Goal: Navigation & Orientation: Find specific page/section

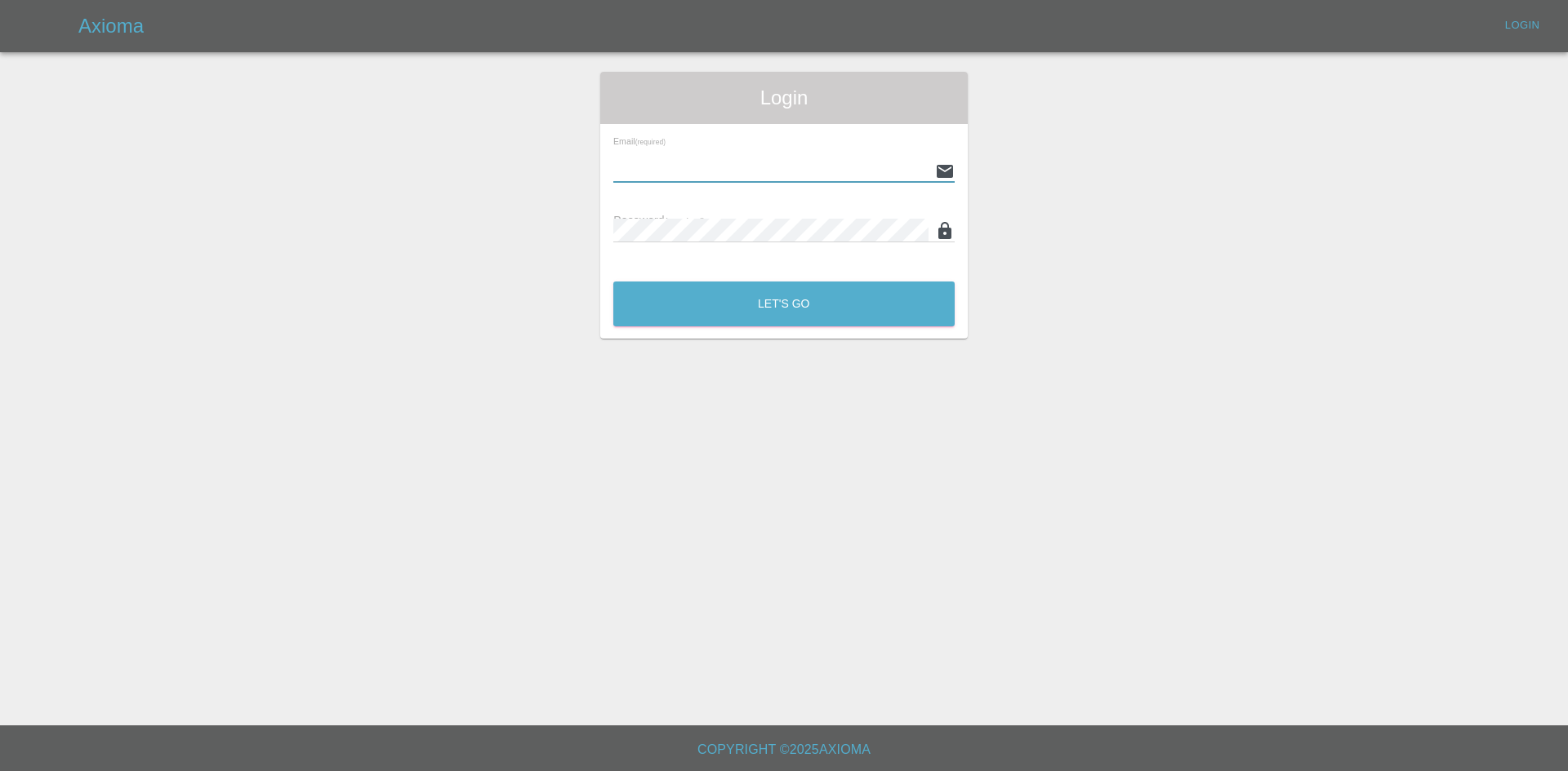
paste input "[EMAIL_ADDRESS][DOMAIN_NAME]"
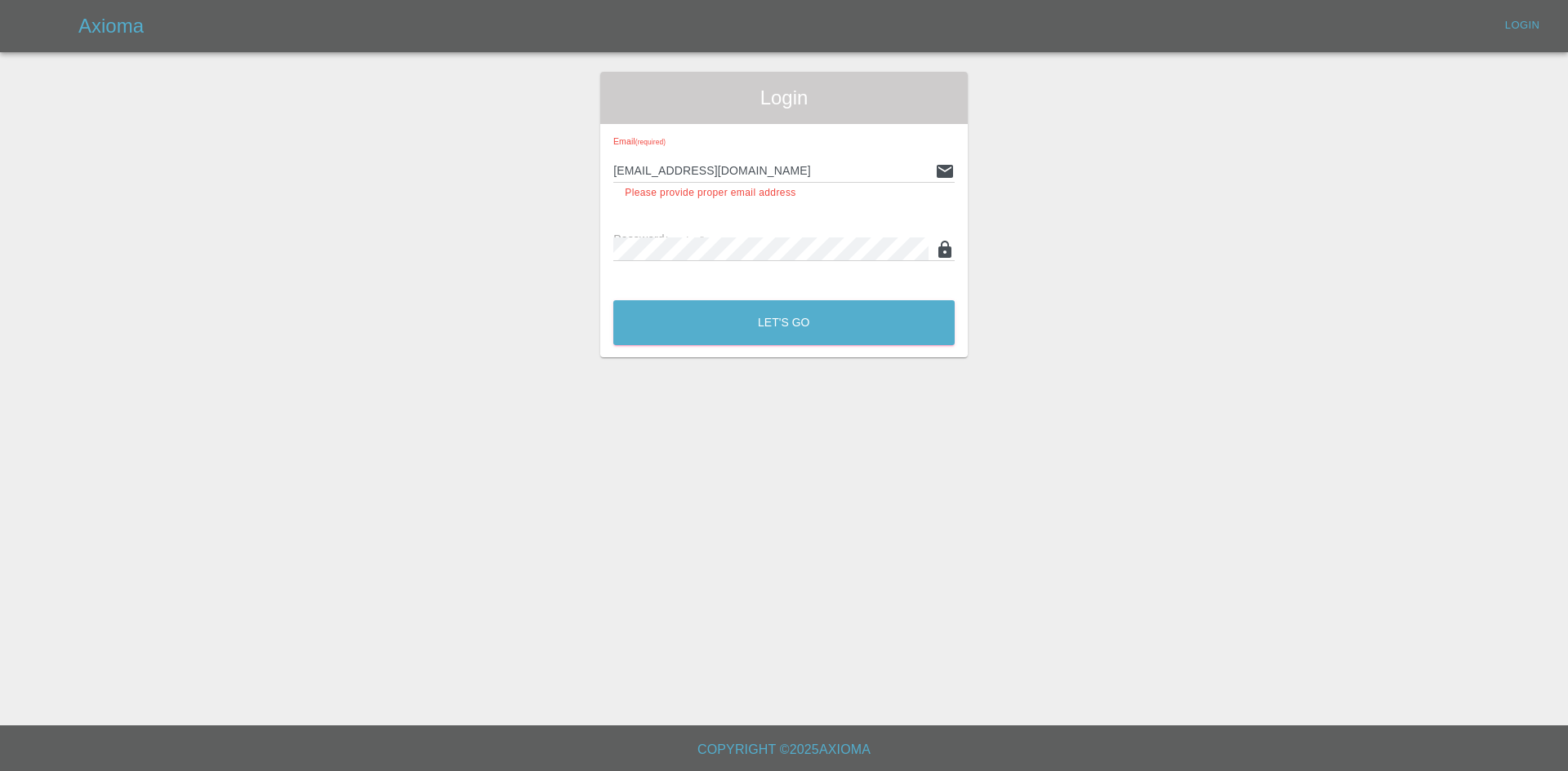
drag, startPoint x: 648, startPoint y: 226, endPoint x: 618, endPoint y: 357, distance: 134.4
click at [621, 366] on main "Login Email (required) [EMAIL_ADDRESS][DOMAIN_NAME] Please provide proper email…" at bounding box center [784, 362] width 1568 height 725
drag, startPoint x: 633, startPoint y: 236, endPoint x: 551, endPoint y: 372, distance: 158.8
click at [537, 384] on main "Login Email (required) [EMAIL_ADDRESS][DOMAIN_NAME] Please provide proper email…" at bounding box center [784, 362] width 1568 height 725
click at [758, 166] on input "[EMAIL_ADDRESS][DOMAIN_NAME]" at bounding box center [771, 171] width 316 height 23
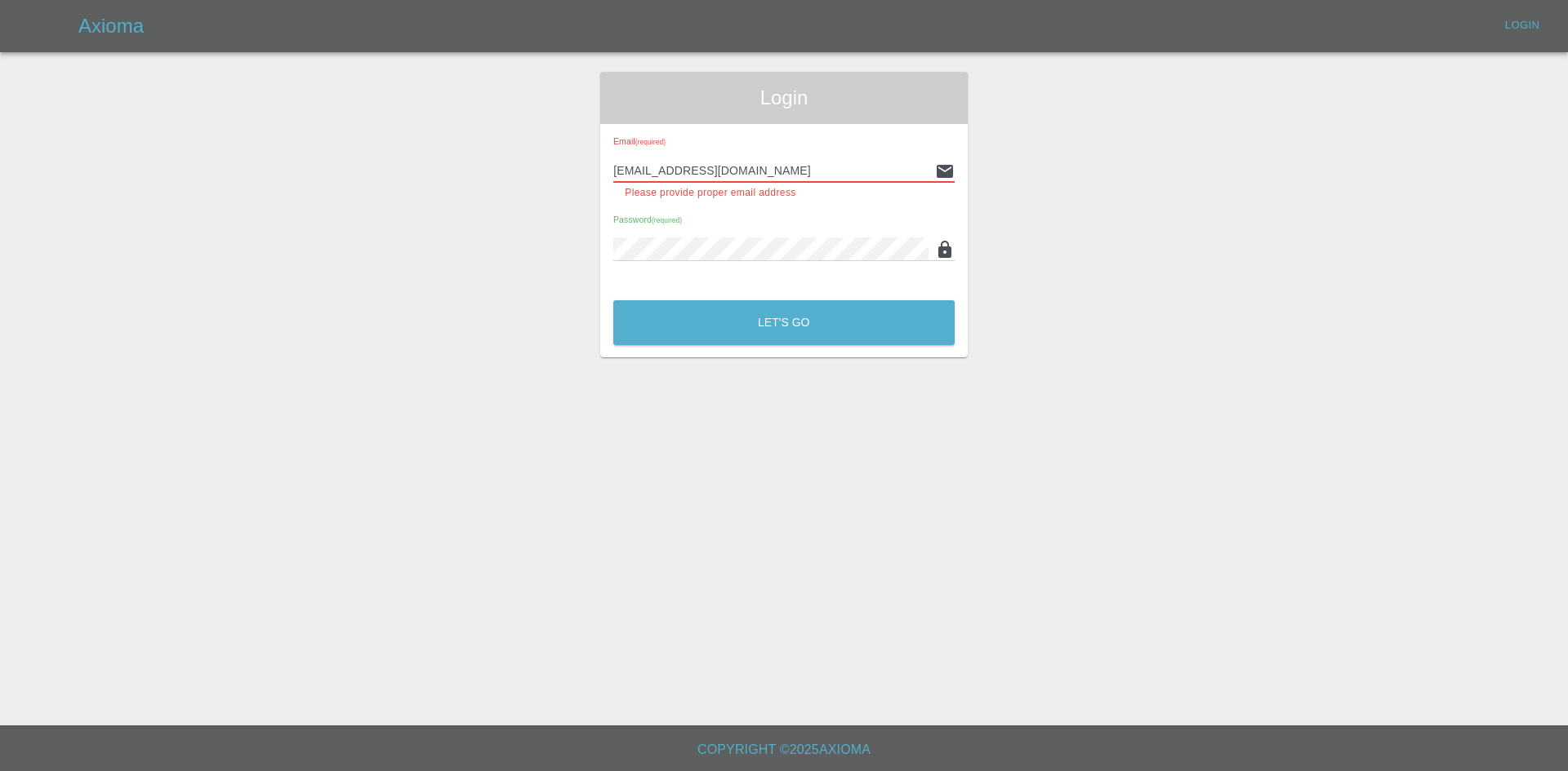
click at [1099, 235] on div "Login Email (required) [EMAIL_ADDRESS][DOMAIN_NAME] Please provide proper email…" at bounding box center [784, 215] width 1566 height 286
click at [799, 321] on button "Let's Go" at bounding box center [784, 323] width 342 height 45
click at [794, 162] on input "[EMAIL_ADDRESS][DOMAIN_NAME]" at bounding box center [771, 171] width 316 height 23
type input "p"
type input "[EMAIL_ADDRESS][DOMAIN_NAME]"
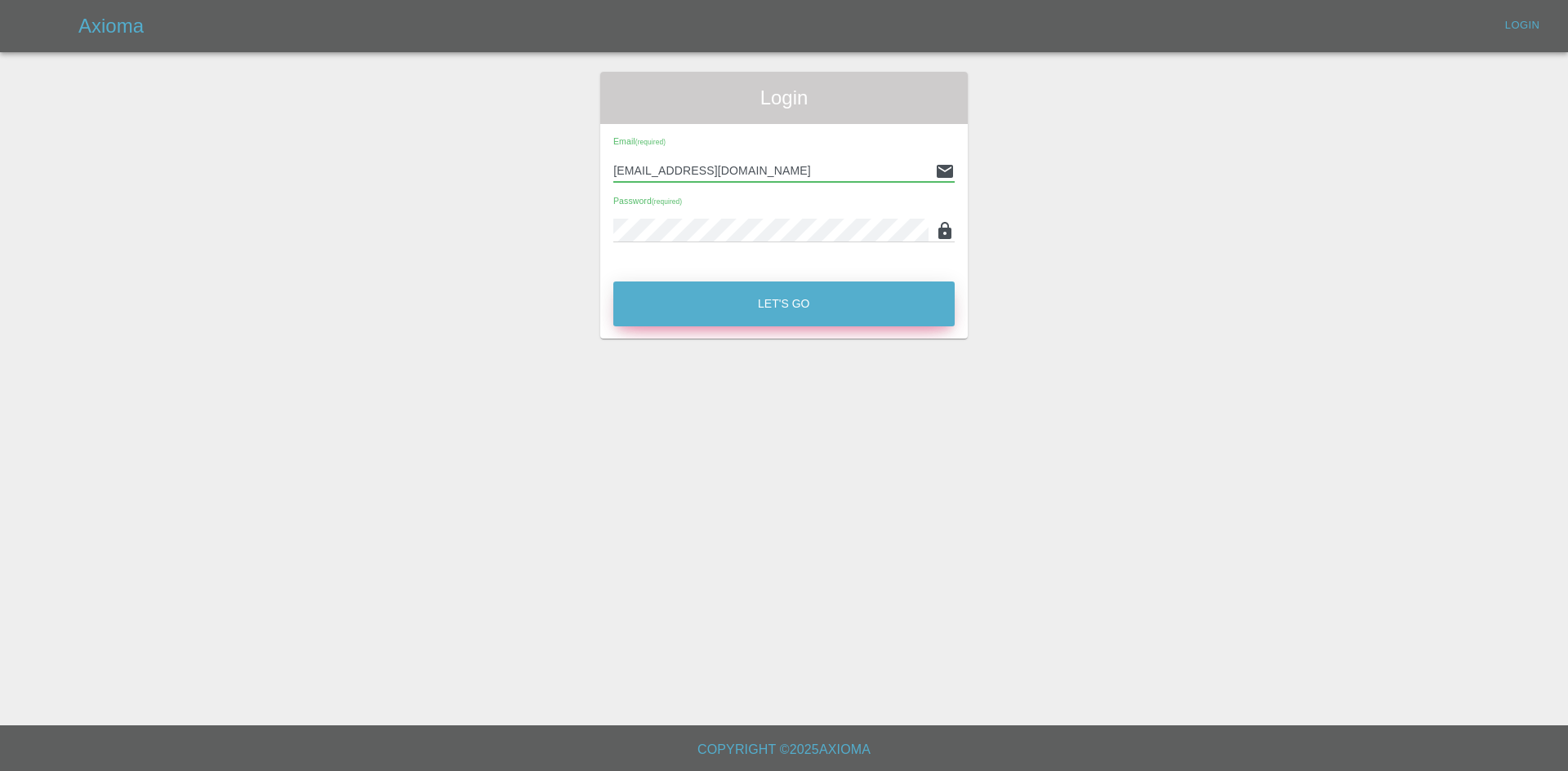
click at [798, 304] on button "Let's Go" at bounding box center [784, 304] width 342 height 45
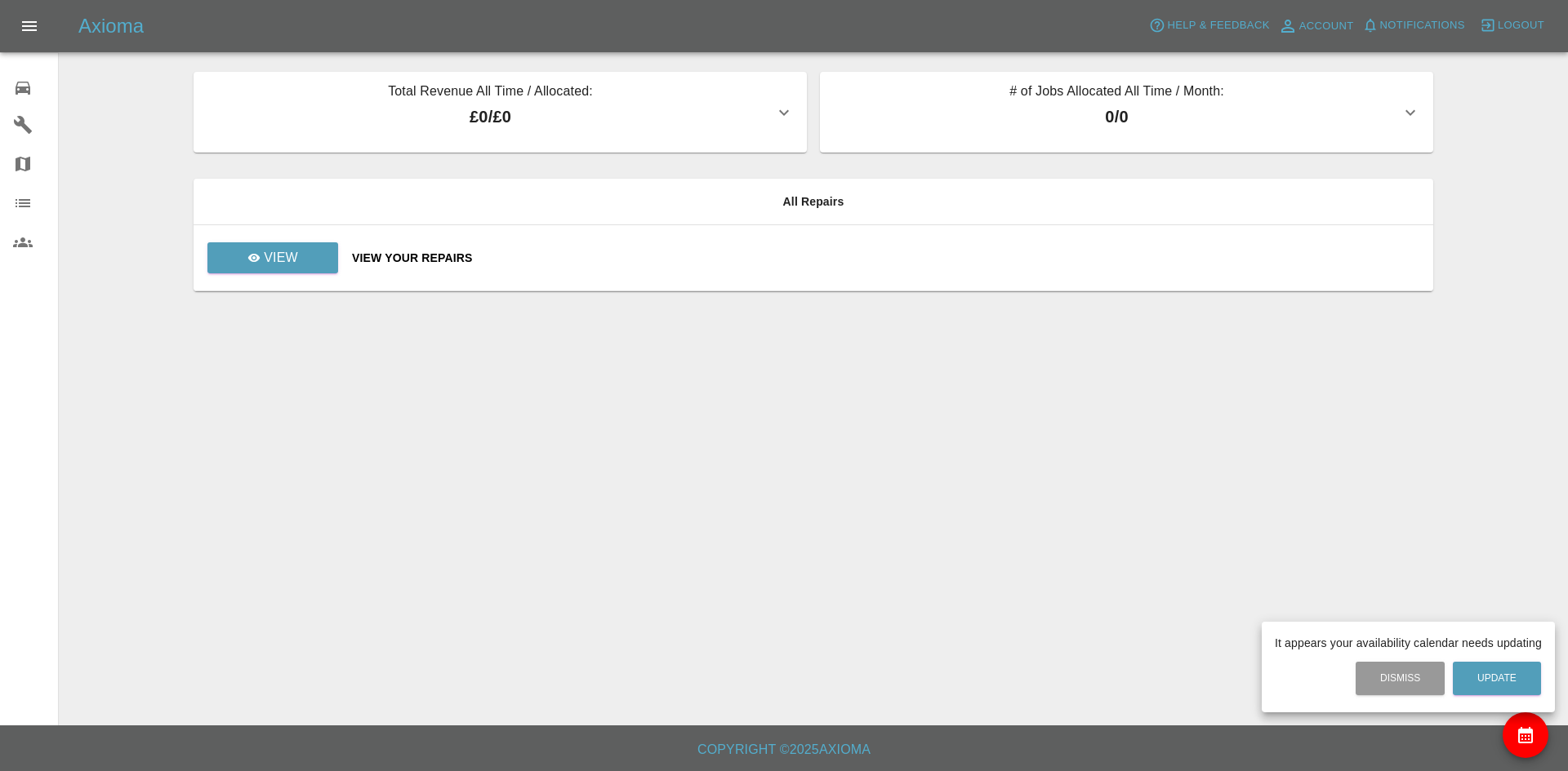
click at [302, 262] on div at bounding box center [784, 386] width 1568 height 771
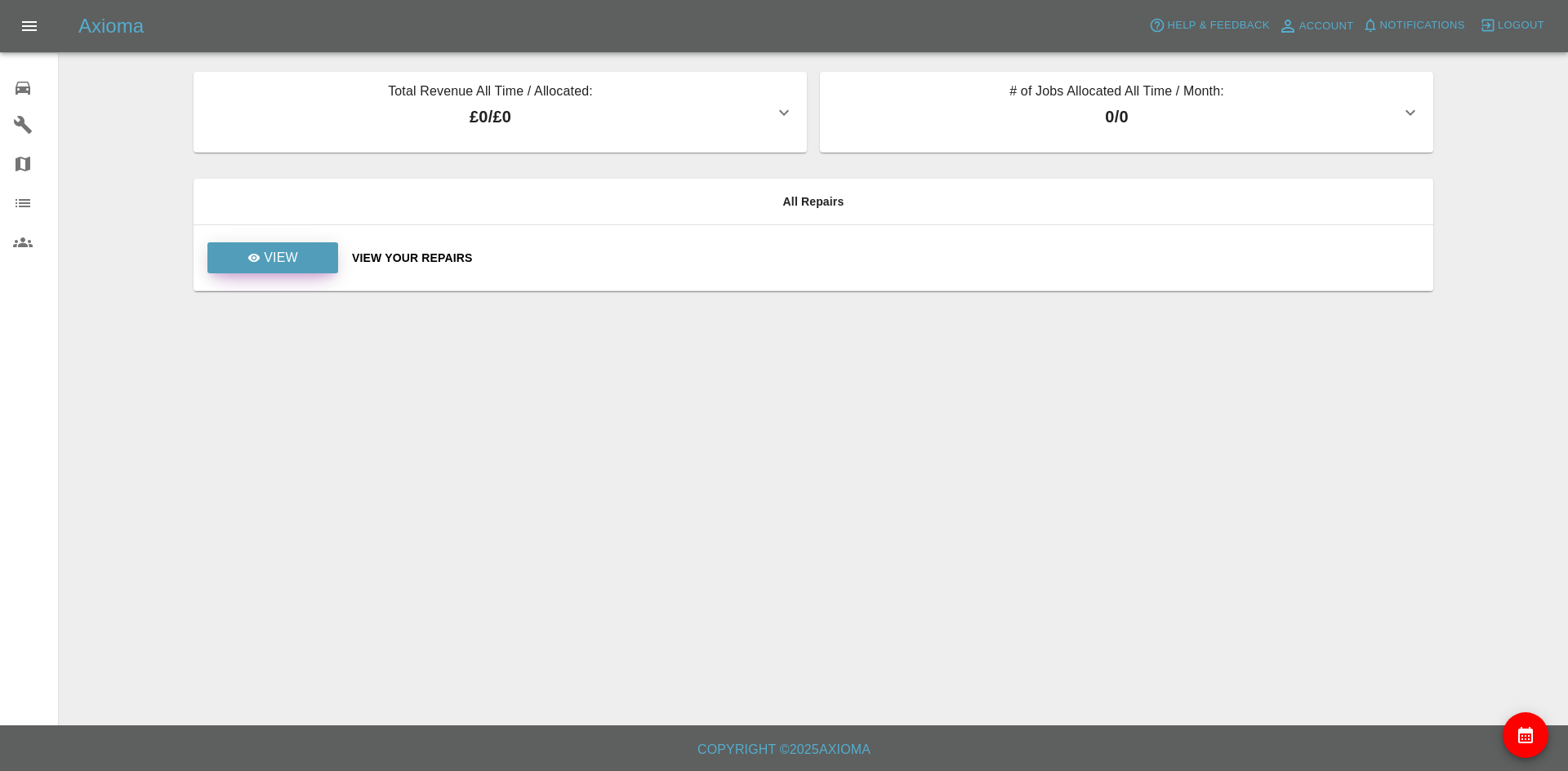
click at [302, 262] on link "View" at bounding box center [272, 258] width 131 height 31
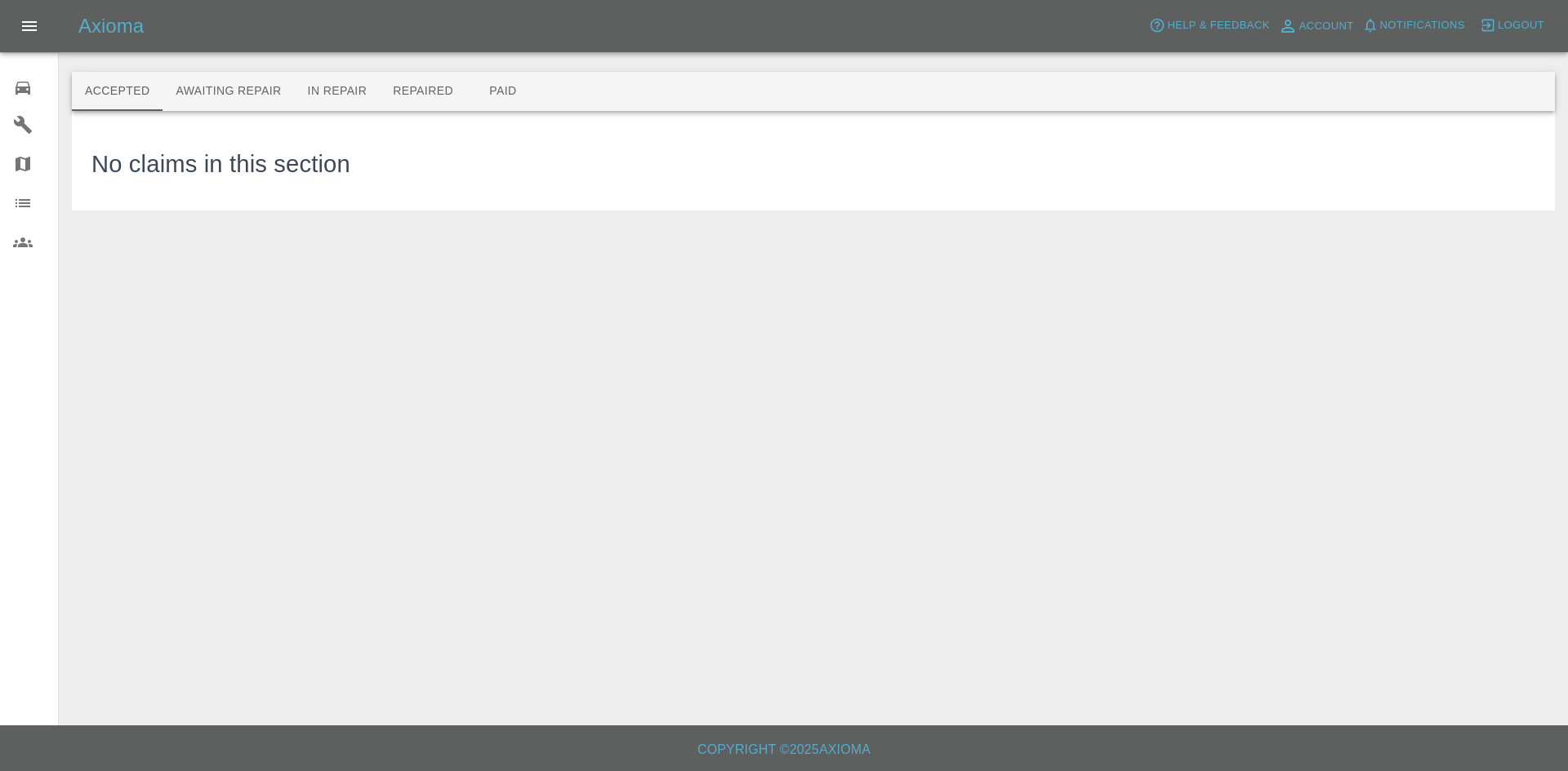
click at [29, 198] on icon at bounding box center [23, 203] width 20 height 20
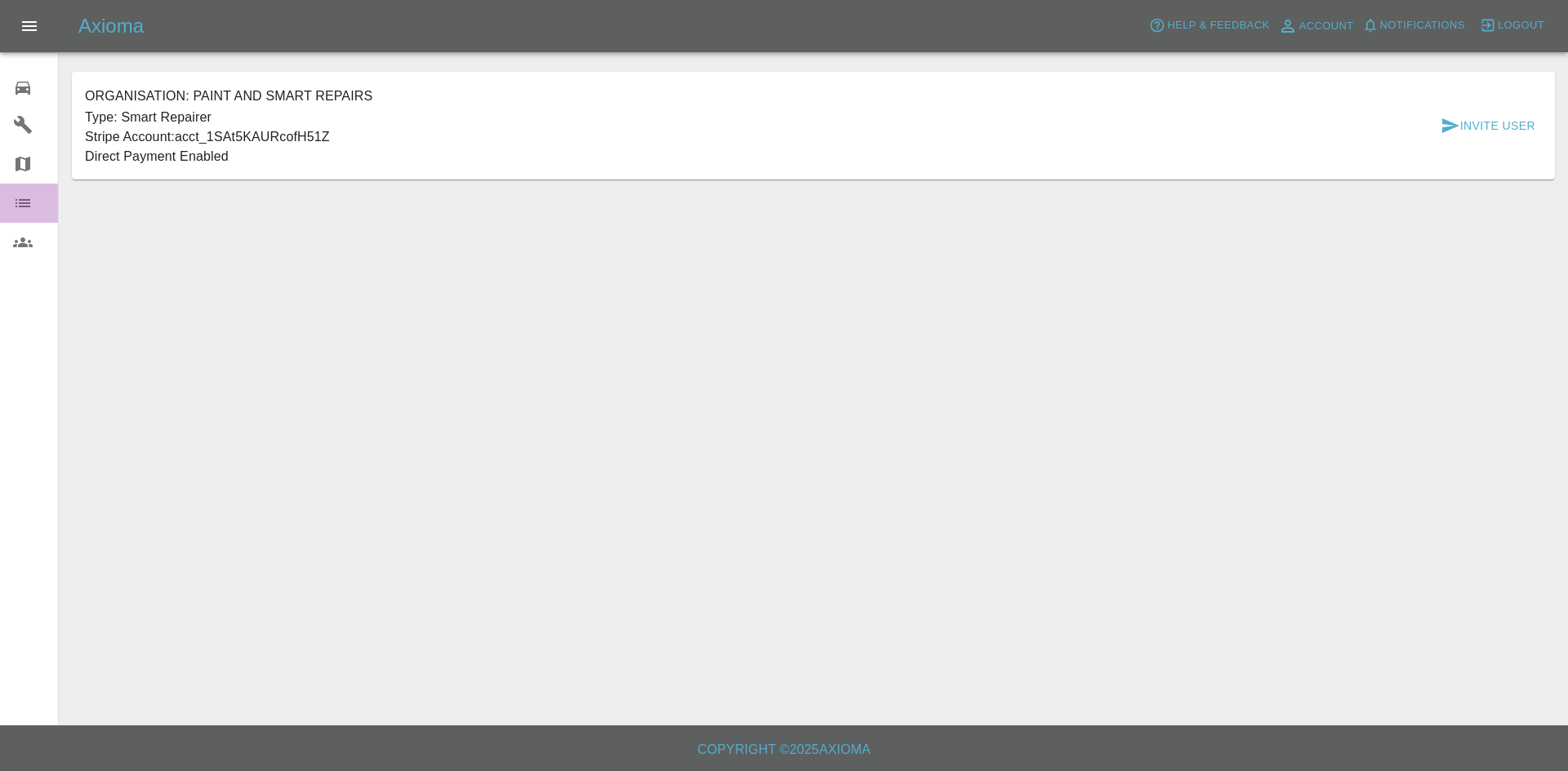
click at [24, 210] on icon at bounding box center [23, 203] width 20 height 20
click at [37, 165] on div at bounding box center [36, 164] width 46 height 20
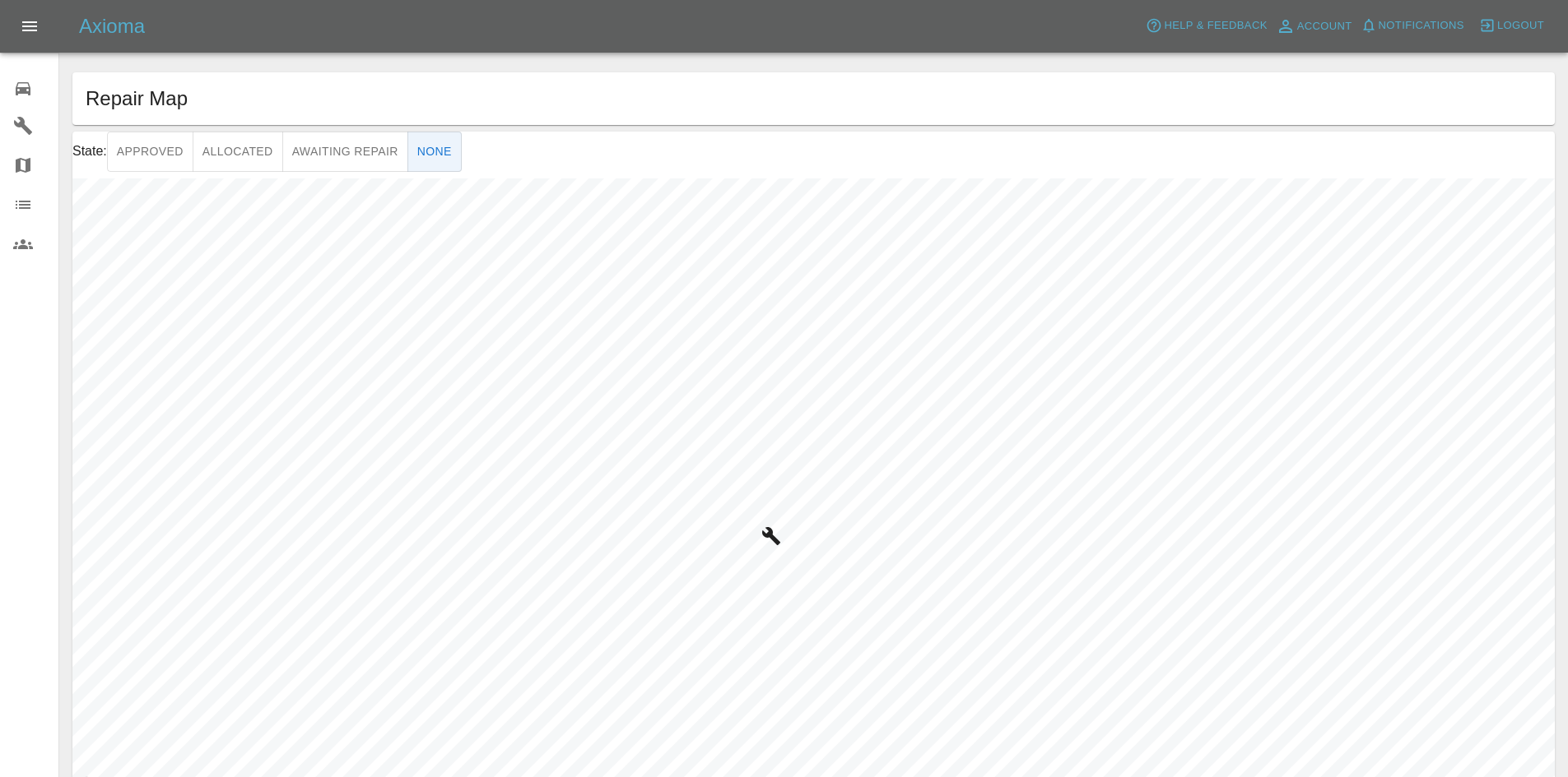
click at [21, 134] on icon at bounding box center [23, 126] width 20 height 20
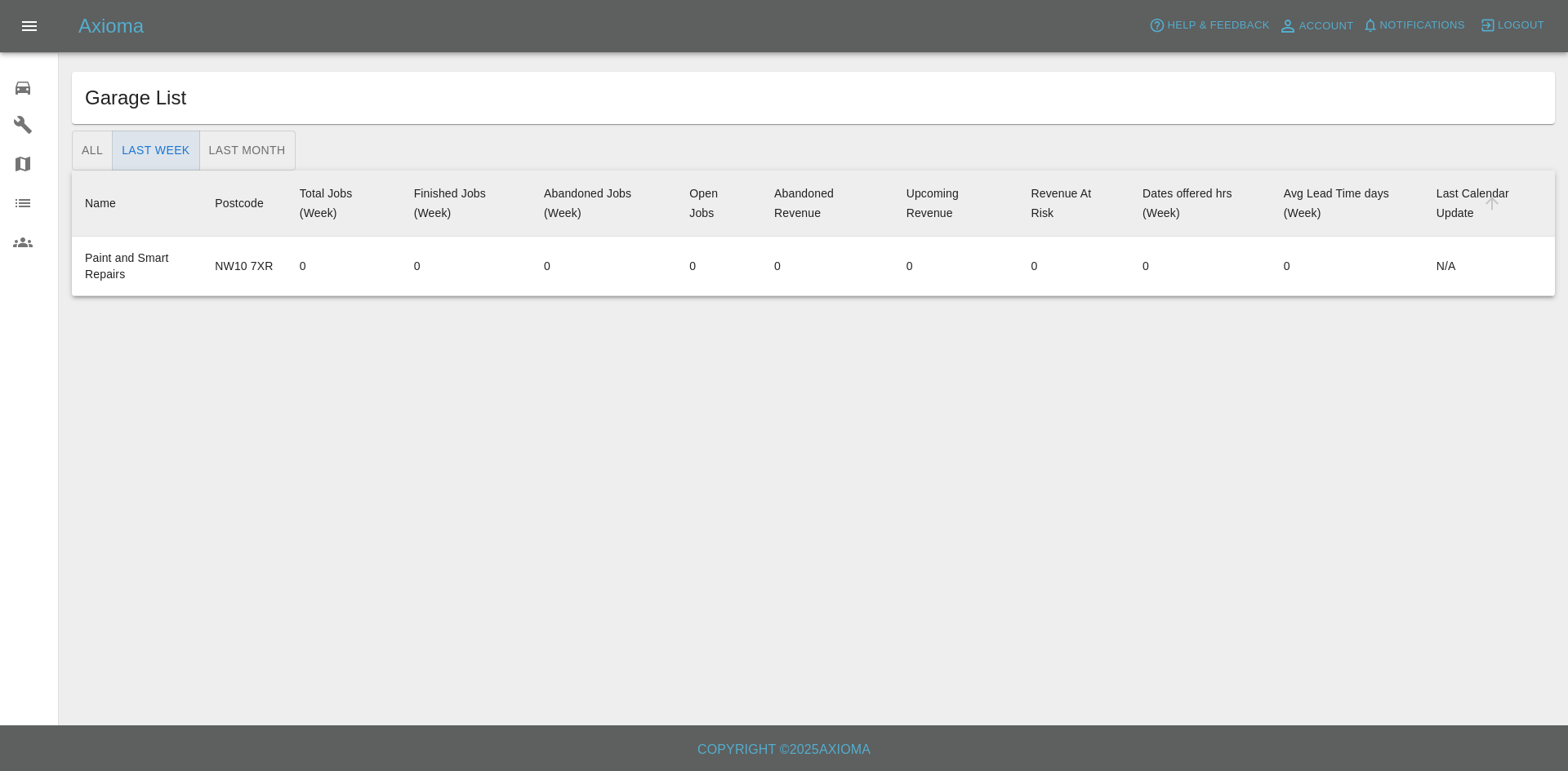
click at [18, 90] on icon at bounding box center [23, 87] width 20 height 20
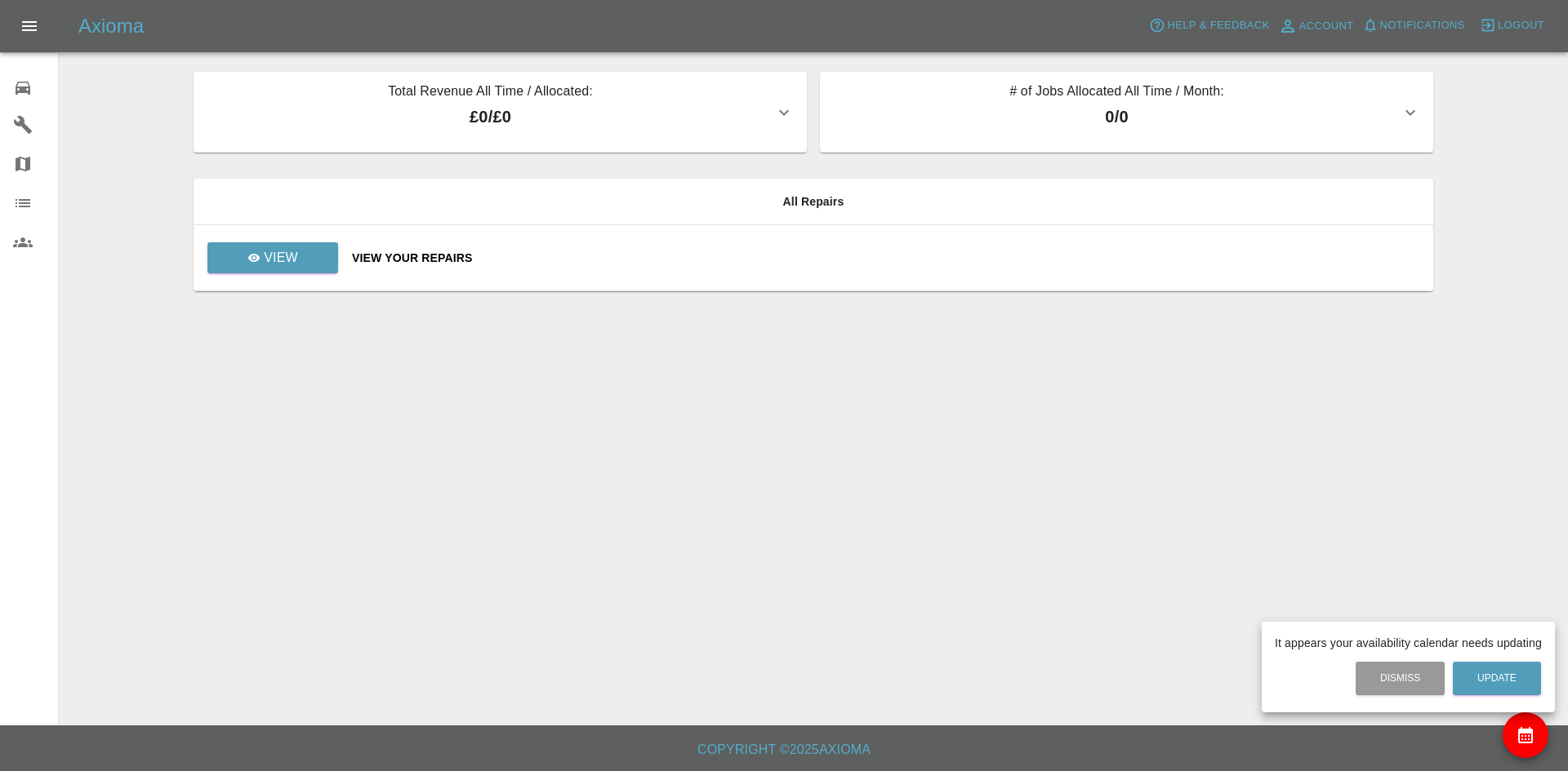
click at [25, 127] on div at bounding box center [784, 386] width 1568 height 771
